Goal: Task Accomplishment & Management: Manage account settings

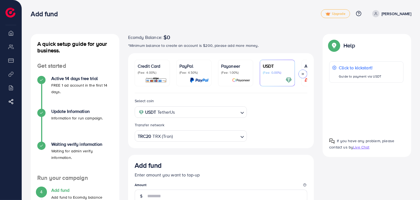
drag, startPoint x: 313, startPoint y: 44, endPoint x: 320, endPoint y: 43, distance: 7.7
click at [318, 43] on div "Help Help Click to kickstart! Guide to payment via USDT If you have any problem…" at bounding box center [366, 95] width 97 height 123
drag, startPoint x: 176, startPoint y: 45, endPoint x: 184, endPoint y: 45, distance: 8.0
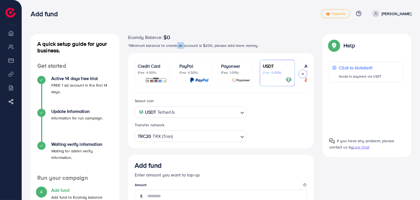
click at [184, 45] on p "*Minimum balance to create an account is $200, please add more money." at bounding box center [221, 45] width 186 height 7
click at [182, 46] on p "*Minimum balance to create an account is $200, please add more money." at bounding box center [221, 45] width 186 height 7
click at [181, 46] on p "*Minimum balance to create an account is $200, please add more money." at bounding box center [221, 45] width 186 height 7
click at [176, 46] on p "*Minimum balance to create an account is $200, please add more money." at bounding box center [221, 45] width 186 height 7
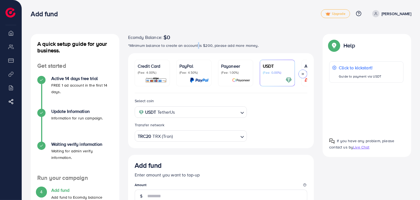
click at [198, 46] on p "*Minimum balance to create an account is $200, please add more money." at bounding box center [221, 45] width 186 height 7
click at [202, 47] on p "*Minimum balance to create an account is $200, please add more money." at bounding box center [221, 45] width 186 height 7
click at [213, 48] on p "*Minimum balance to create an account is $200, please add more money." at bounding box center [221, 45] width 186 height 7
click at [224, 46] on p "*Minimum balance to create an account is $200, please add more money." at bounding box center [221, 45] width 186 height 7
click at [226, 46] on p "*Minimum balance to create an account is $200, please add more money." at bounding box center [221, 45] width 186 height 7
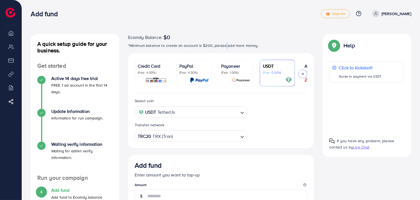
click at [226, 46] on p "*Minimum balance to create an account is $200, please add more money." at bounding box center [221, 45] width 186 height 7
